Goal: Task Accomplishment & Management: Complete application form

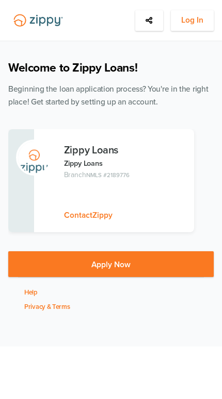
click at [192, 12] on button "Log In" at bounding box center [192, 20] width 43 height 21
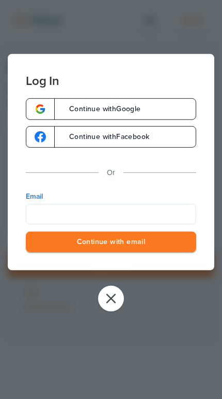
click at [155, 213] on input "Email" at bounding box center [111, 214] width 170 height 21
type input "**********"
click at [111, 243] on button "Continue with email" at bounding box center [111, 241] width 170 height 21
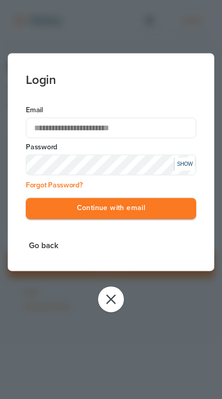
click at [164, 219] on button "Continue with email" at bounding box center [111, 208] width 170 height 21
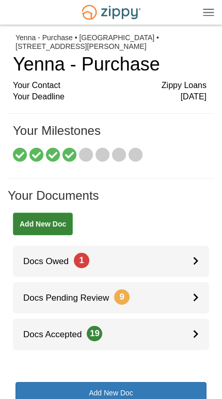
click at [171, 265] on link "Docs Owed 1" at bounding box center [111, 261] width 196 height 31
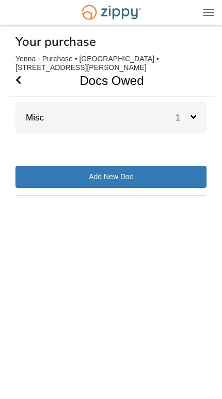
click at [198, 119] on div "1" at bounding box center [190, 117] width 31 height 31
